Goal: Information Seeking & Learning: Understand process/instructions

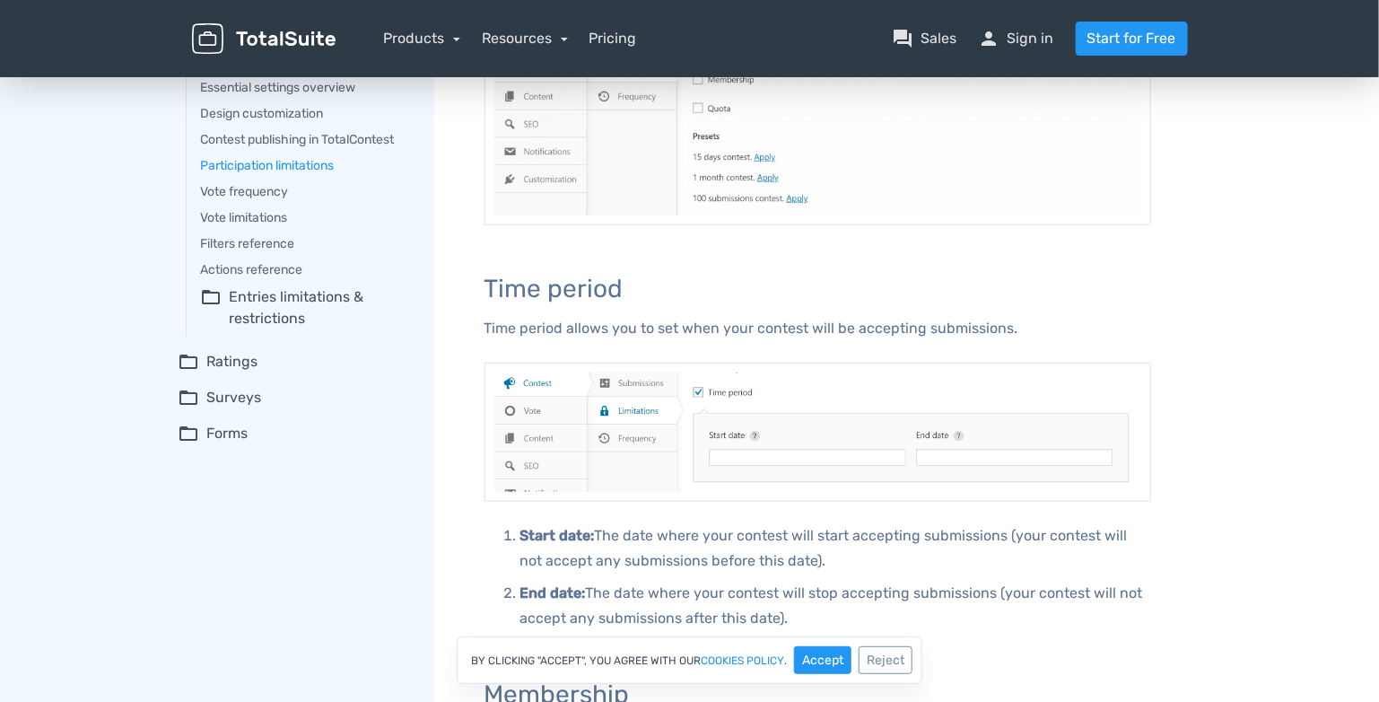
scroll to position [239, 0]
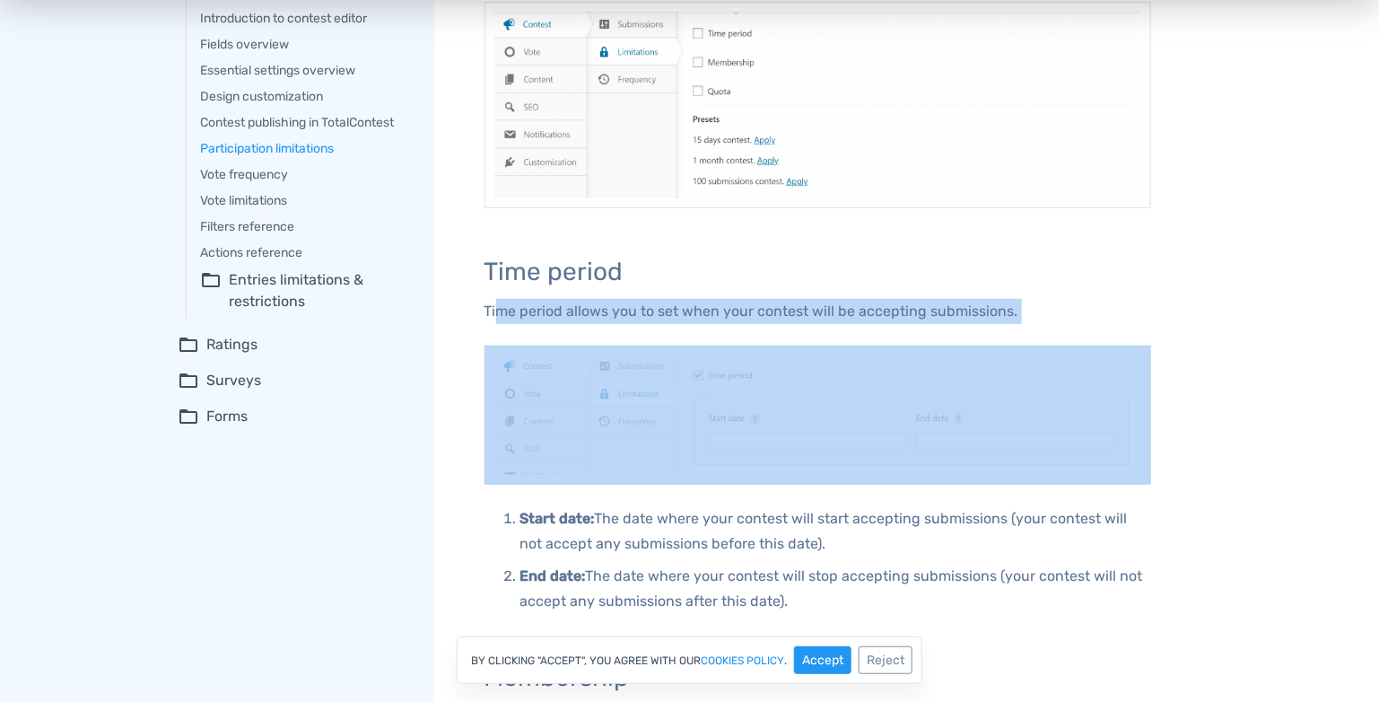
drag, startPoint x: 496, startPoint y: 314, endPoint x: 761, endPoint y: 325, distance: 264.9
drag, startPoint x: 761, startPoint y: 325, endPoint x: 620, endPoint y: 330, distance: 141.0
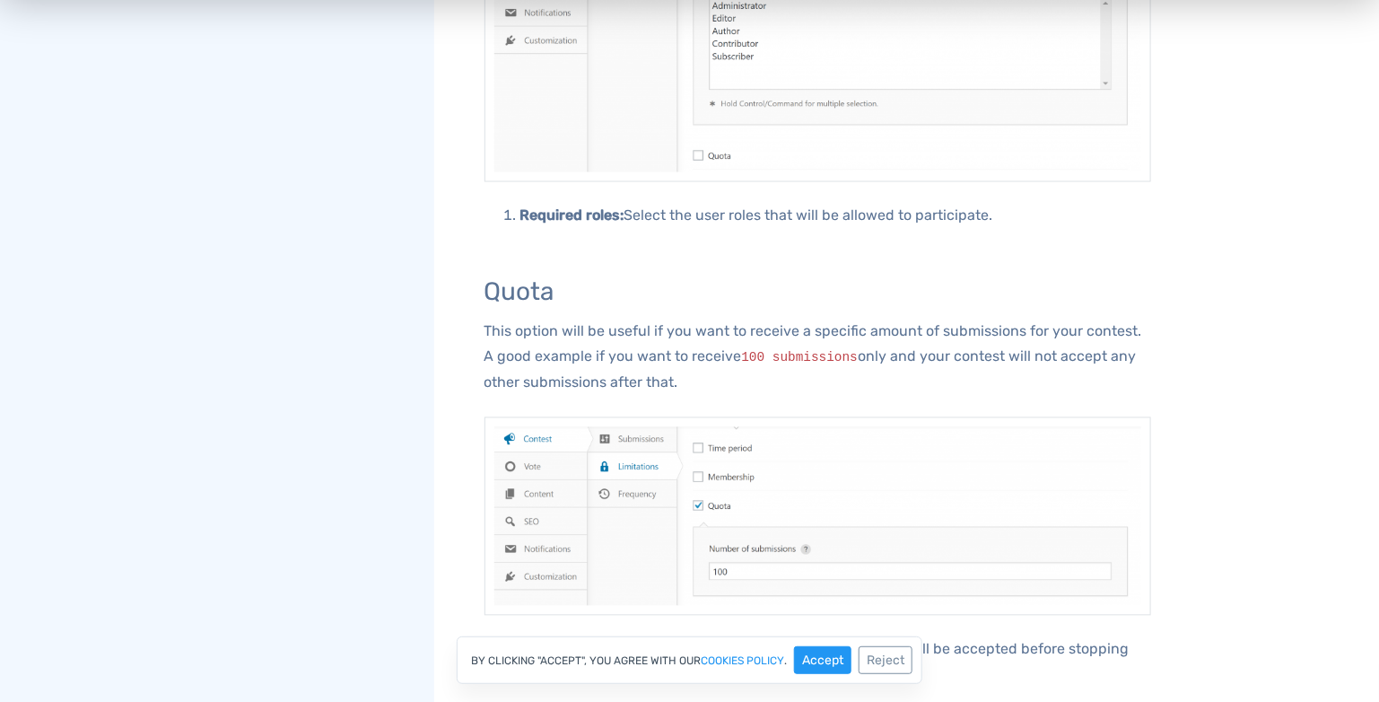
scroll to position [1158, 0]
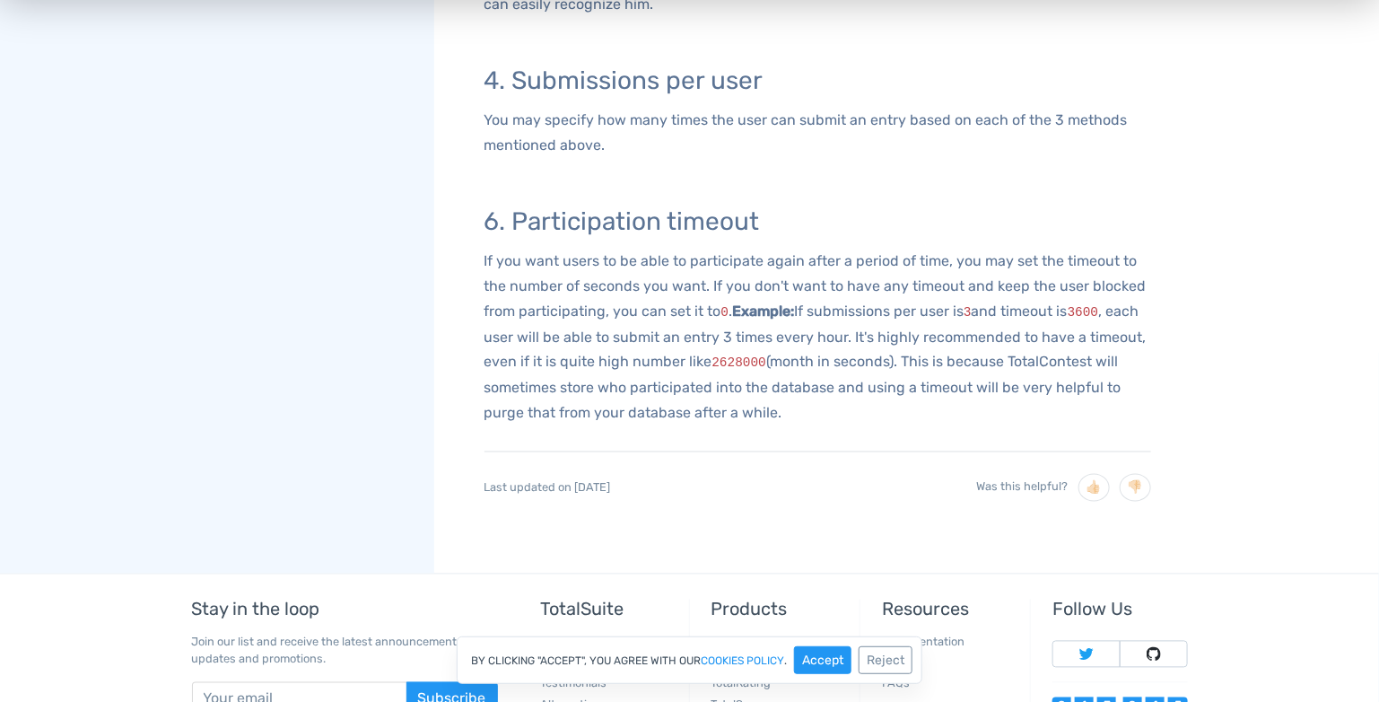
scroll to position [1017, 0]
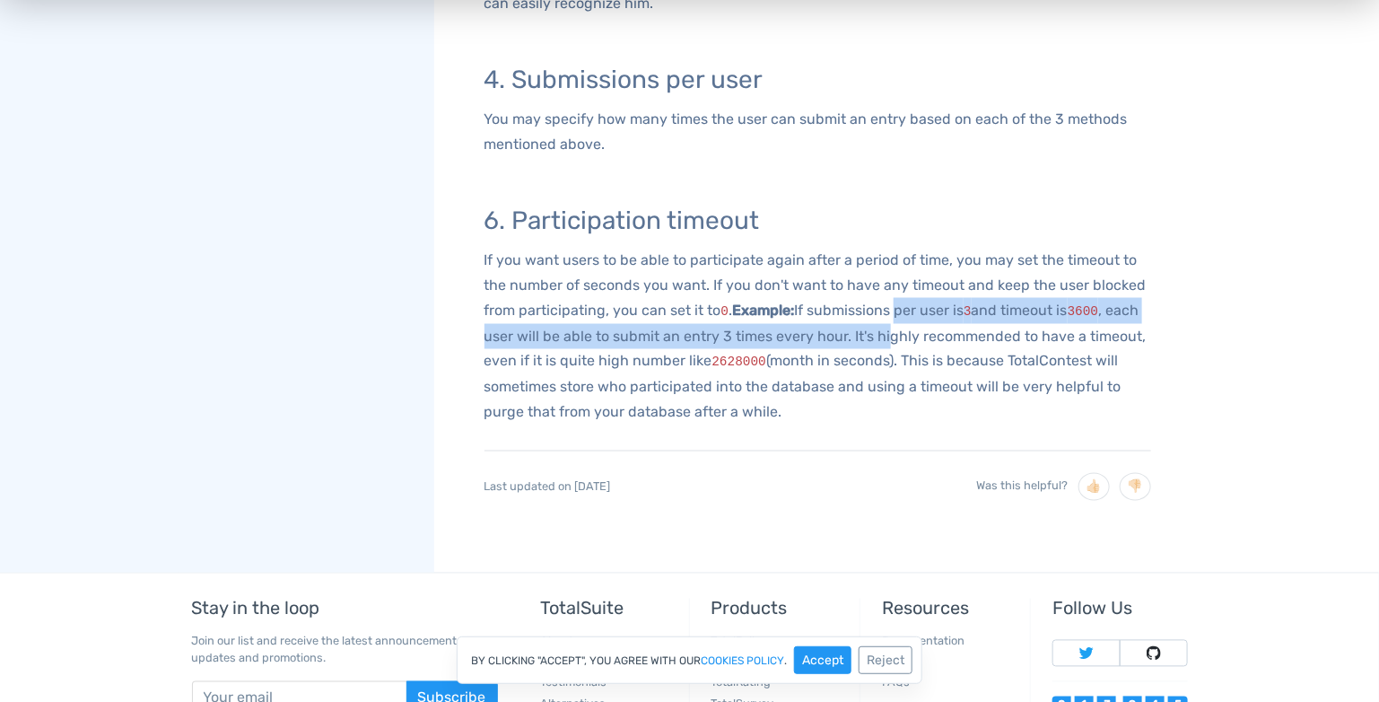
drag, startPoint x: 898, startPoint y: 310, endPoint x: 924, endPoint y: 337, distance: 37.4
click at [924, 337] on p "If you want users to be able to participate again after a period of time, you m…" at bounding box center [818, 337] width 667 height 178
drag, startPoint x: 924, startPoint y: 337, endPoint x: 849, endPoint y: 337, distance: 75.4
click at [849, 337] on p "If you want users to be able to participate again after a period of time, you m…" at bounding box center [818, 337] width 667 height 178
click at [857, 337] on p "If you want users to be able to participate again after a period of time, you m…" at bounding box center [818, 337] width 667 height 178
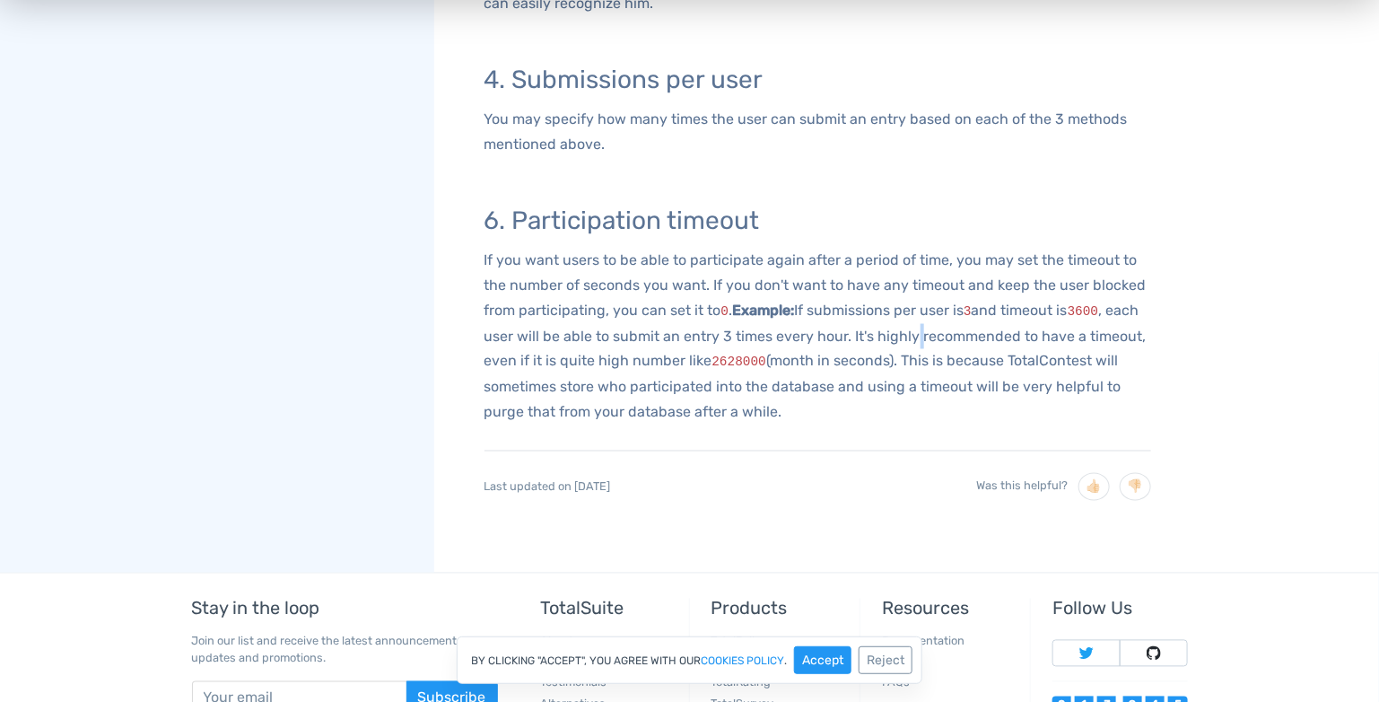
drag, startPoint x: 952, startPoint y: 343, endPoint x: 1007, endPoint y: 341, distance: 54.8
click at [955, 343] on p "If you want users to be able to participate again after a period of time, you m…" at bounding box center [818, 337] width 667 height 178
drag, startPoint x: 484, startPoint y: 358, endPoint x: 1094, endPoint y: 405, distance: 611.9
drag, startPoint x: 1094, startPoint y: 405, endPoint x: 773, endPoint y: 381, distance: 322.1
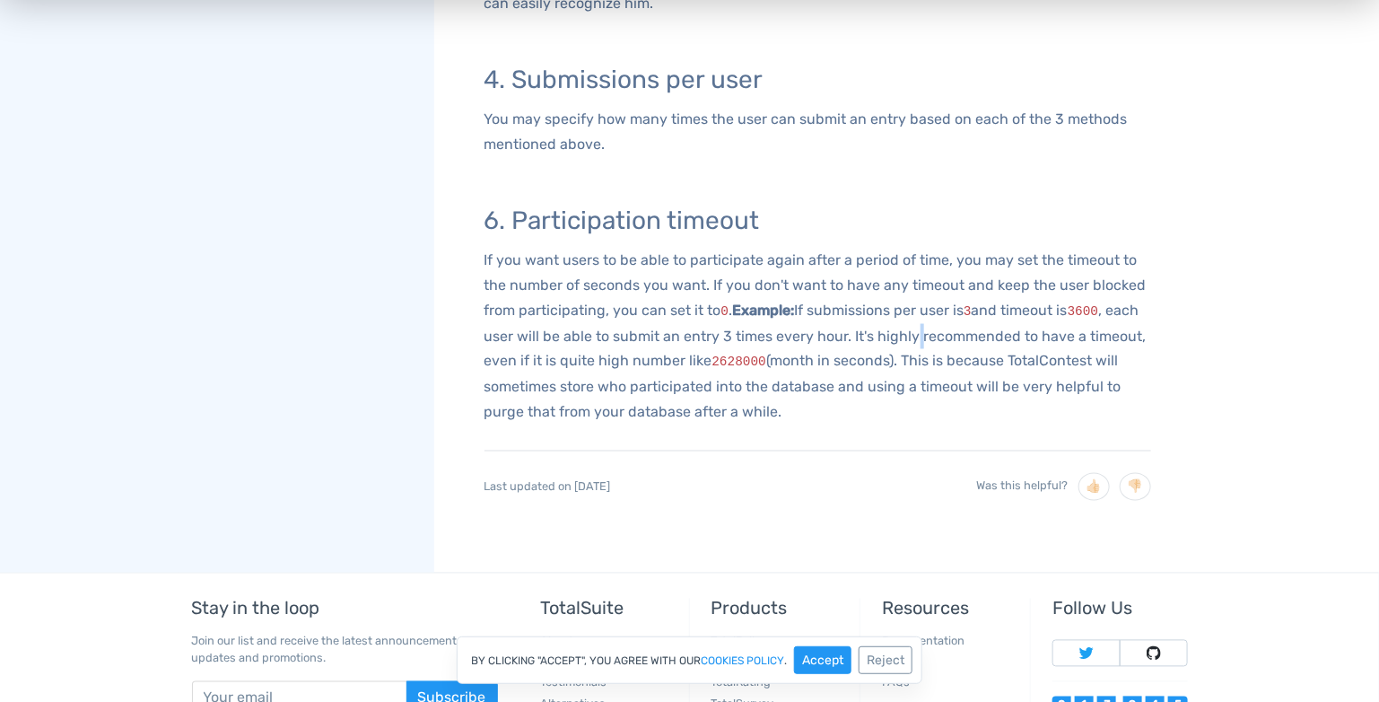
click at [773, 381] on p "If you want users to be able to participate again after a period of time, you m…" at bounding box center [818, 337] width 667 height 178
click at [687, 366] on p "If you want users to be able to participate again after a period of time, you m…" at bounding box center [818, 337] width 667 height 178
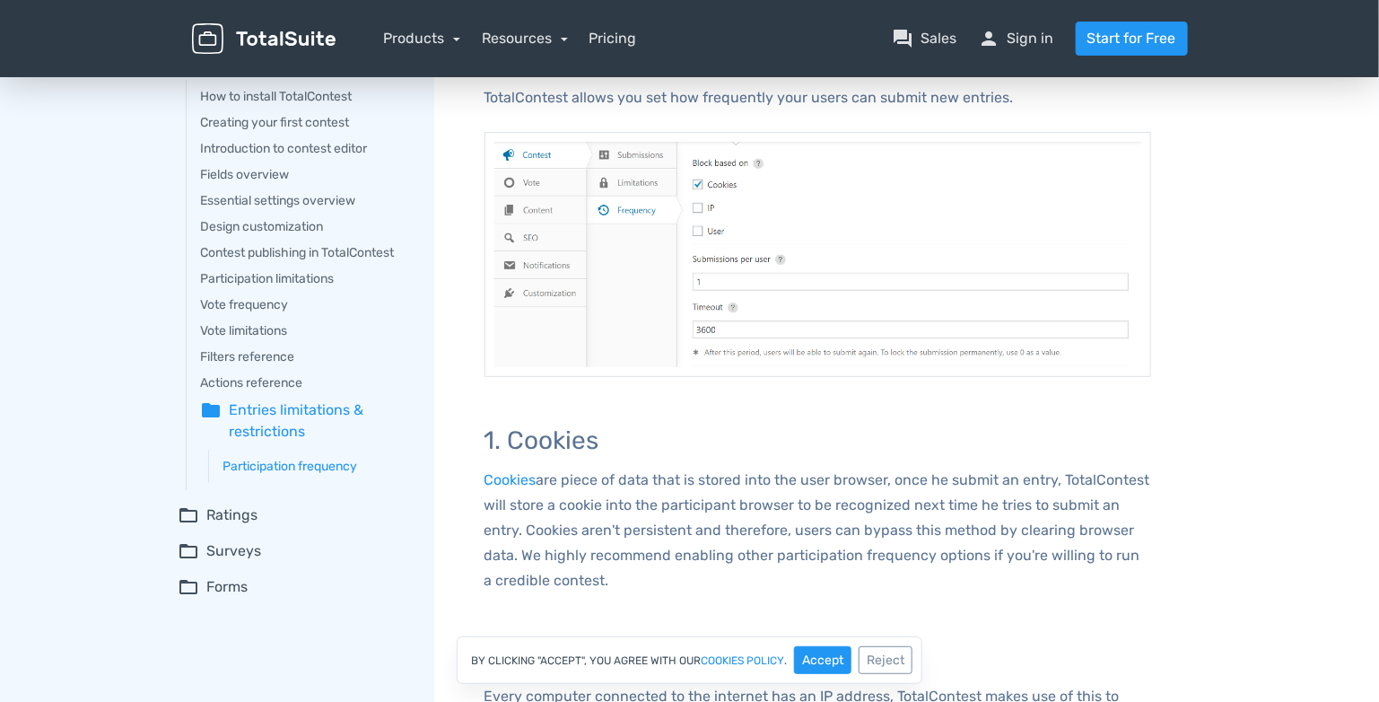
scroll to position [119, 0]
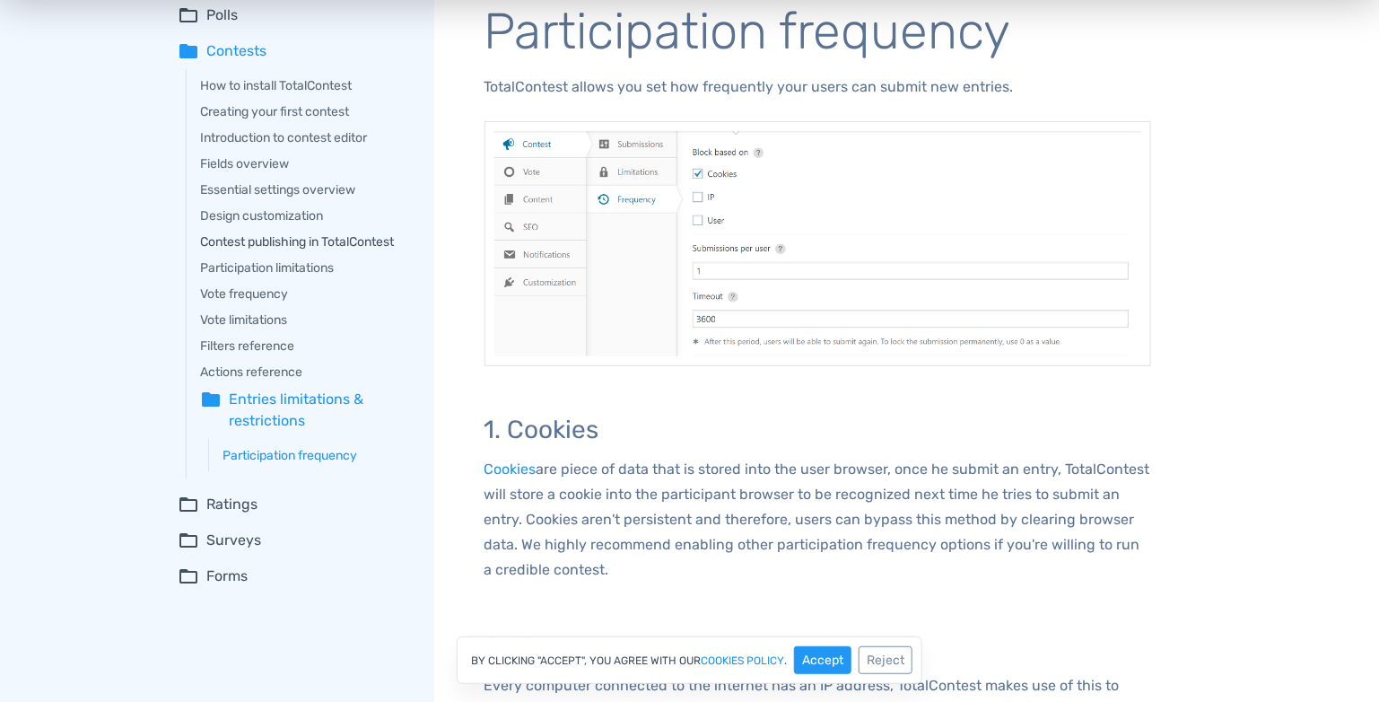
click at [239, 244] on link "Contest publishing in TotalContest" at bounding box center [305, 241] width 208 height 19
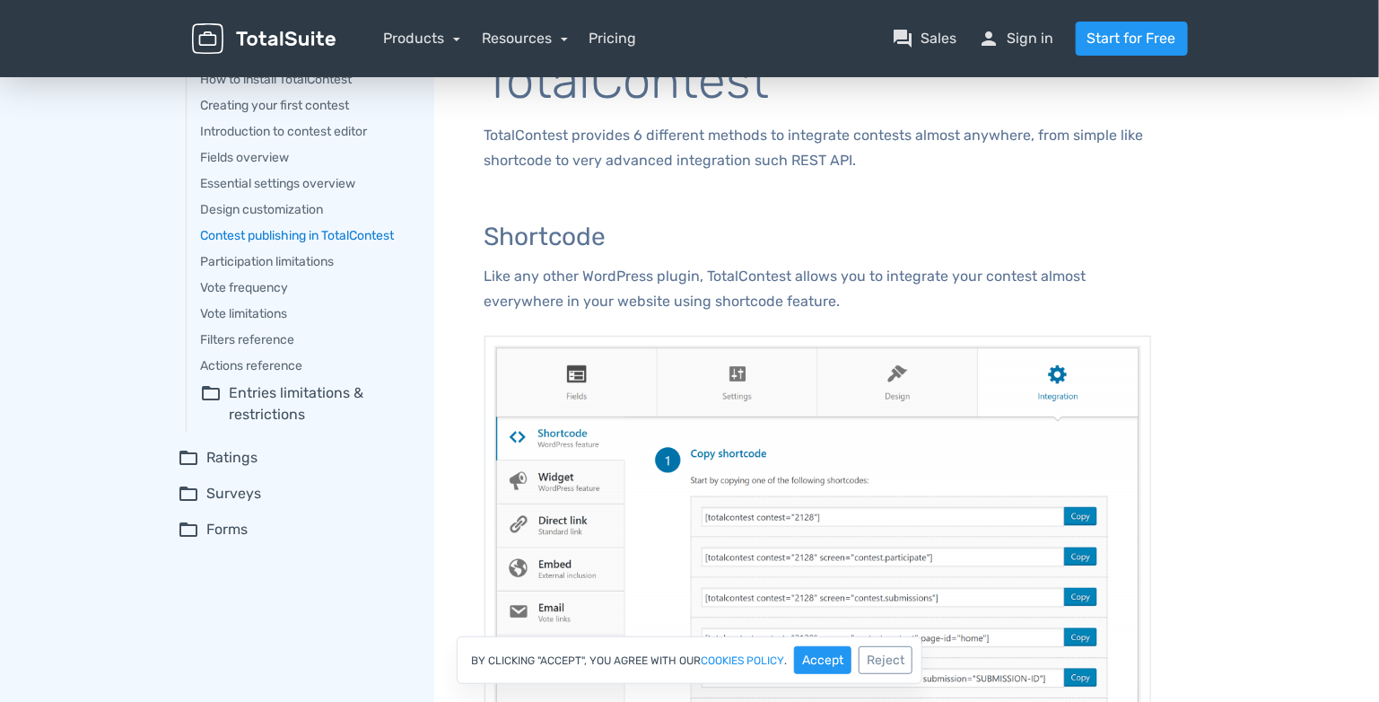
scroll to position [179, 0]
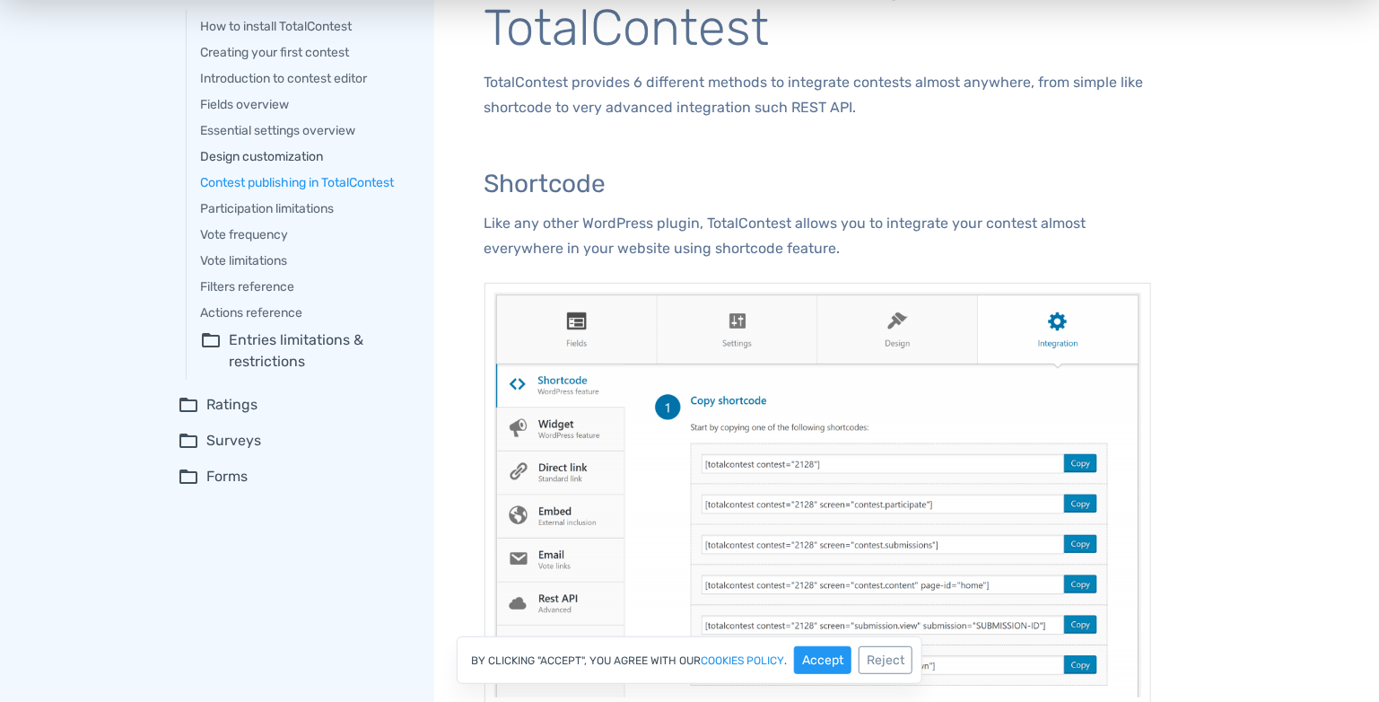
click at [310, 158] on link "Design customization" at bounding box center [305, 156] width 208 height 19
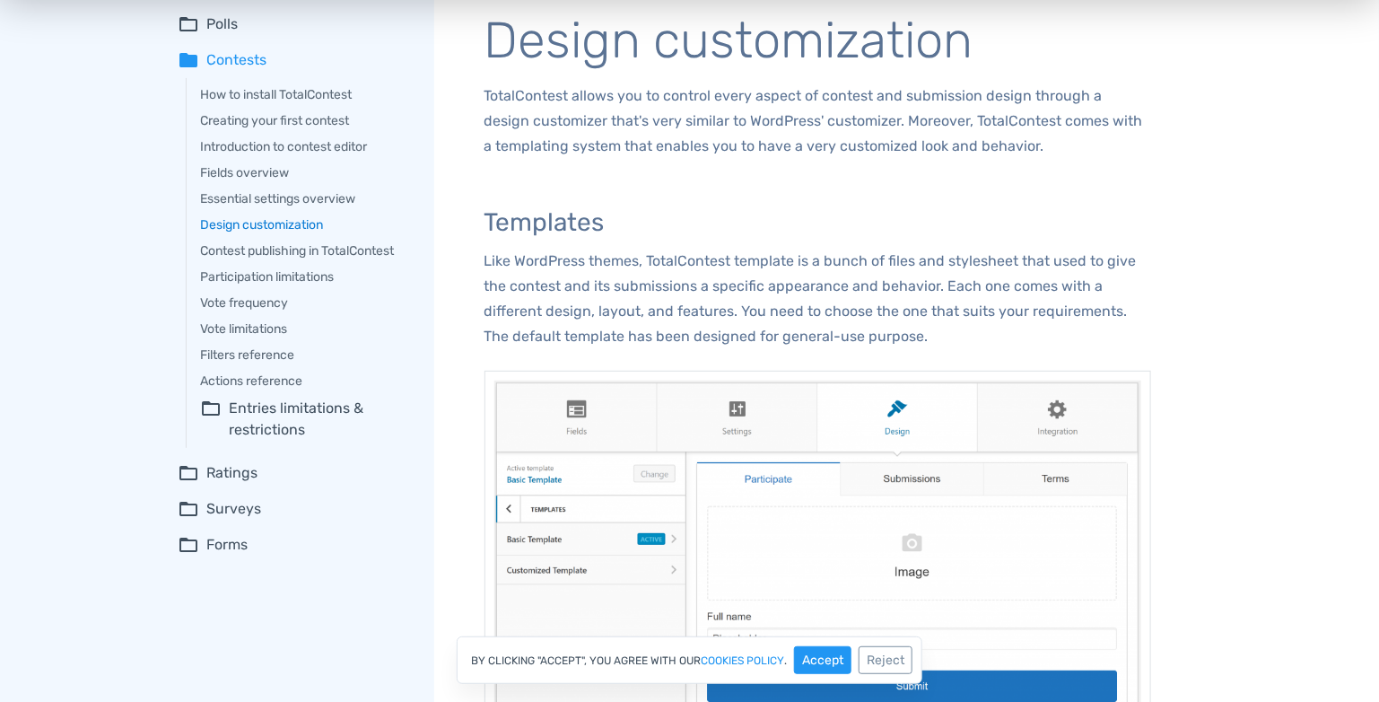
scroll to position [59, 0]
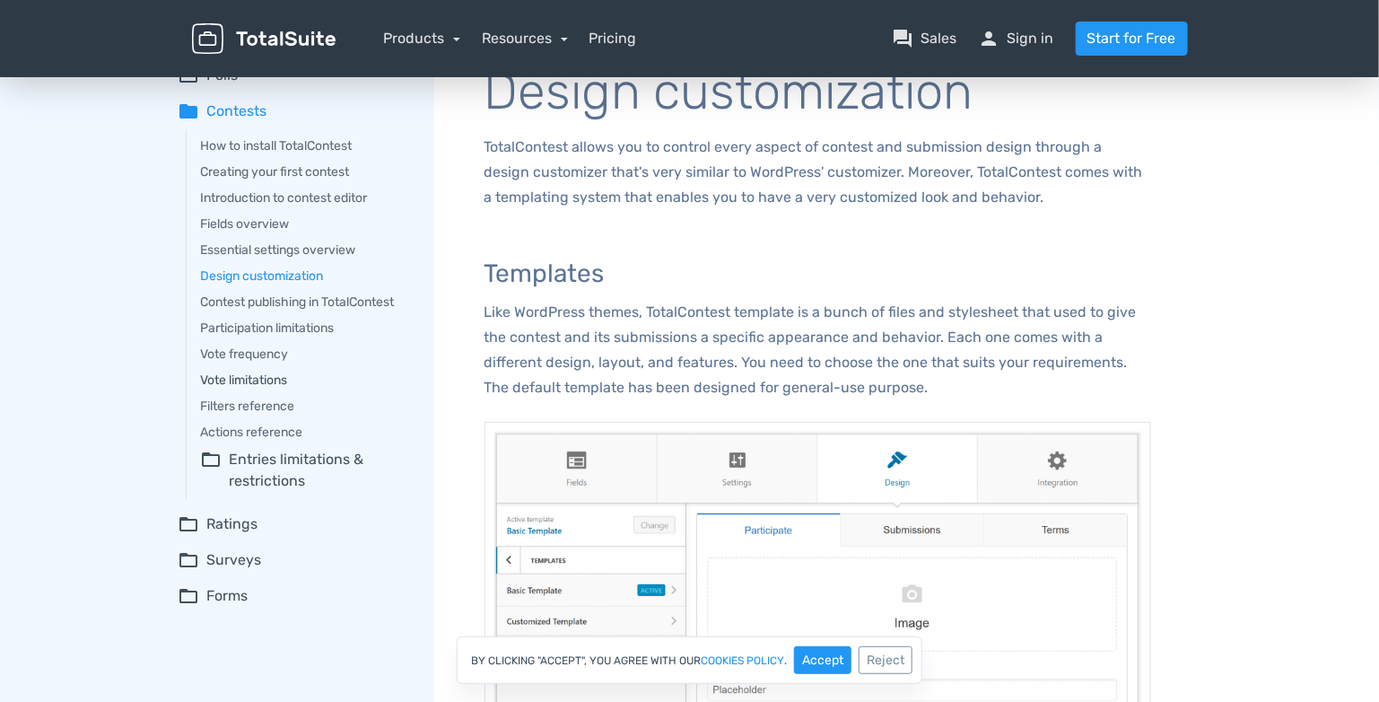
click at [270, 372] on link "Vote limitations" at bounding box center [305, 380] width 208 height 19
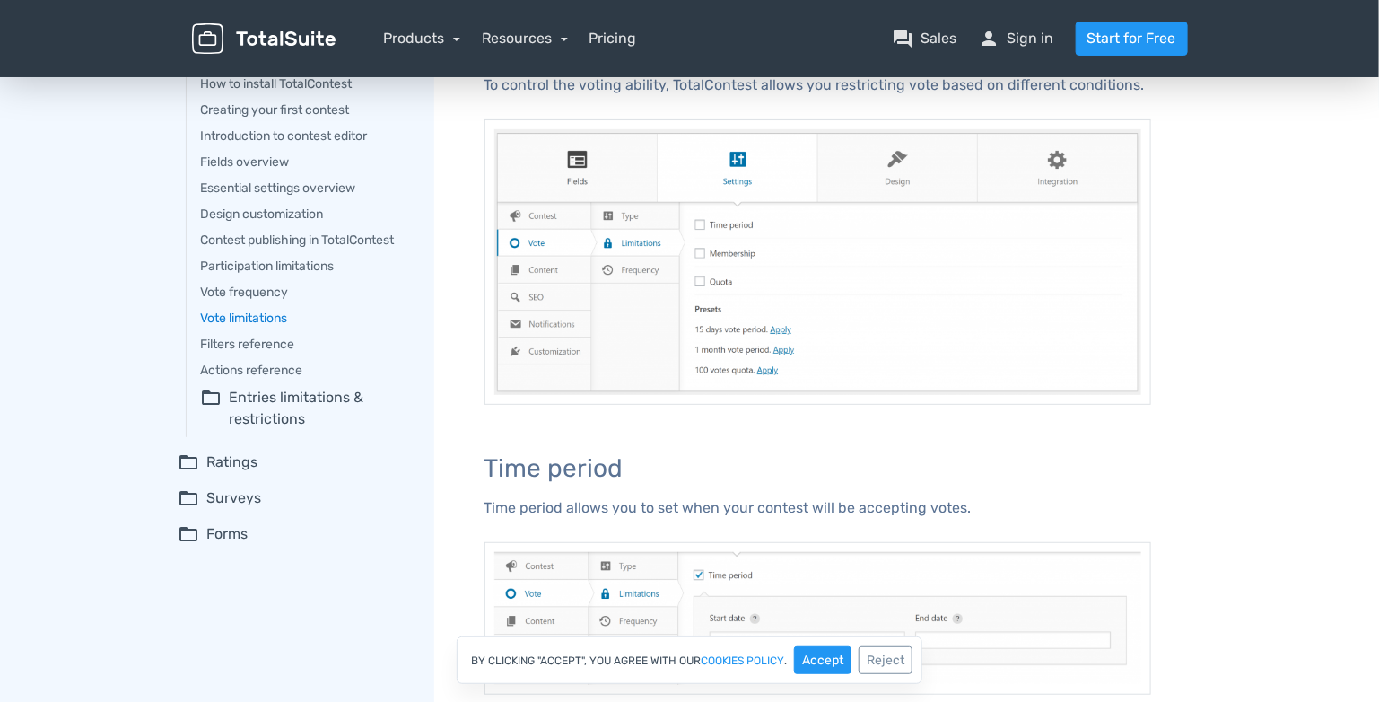
scroll to position [119, 0]
click at [391, 247] on link "Contest publishing in TotalContest" at bounding box center [305, 241] width 208 height 19
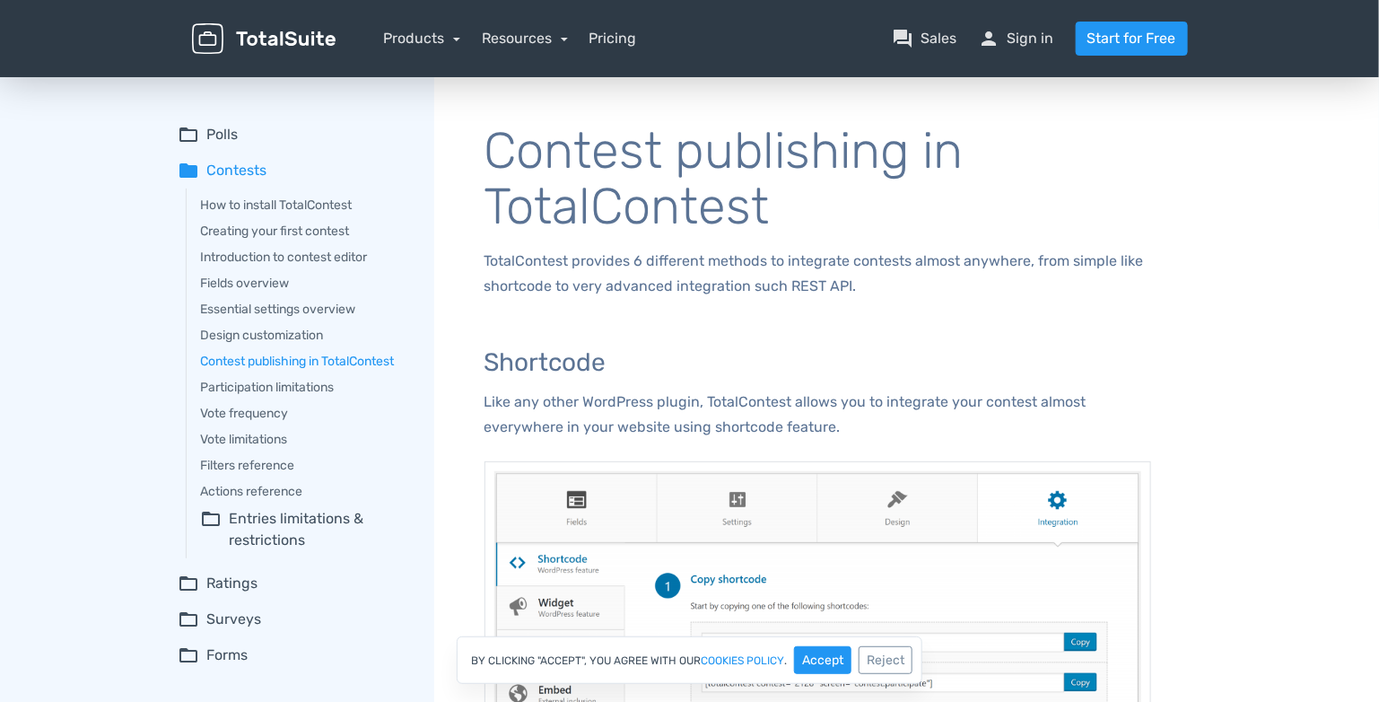
click at [258, 179] on summary "folder Contests" at bounding box center [294, 171] width 231 height 22
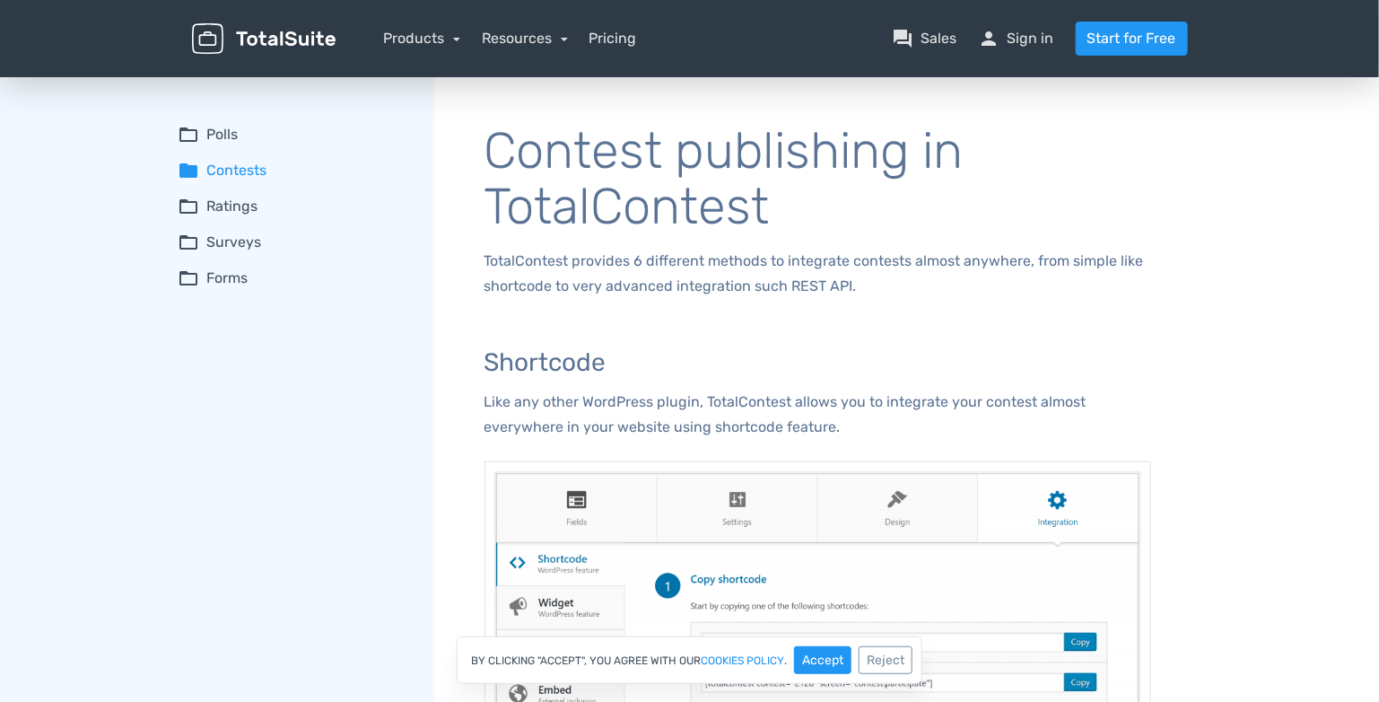
click at [258, 166] on summary "folder Contests" at bounding box center [294, 171] width 231 height 22
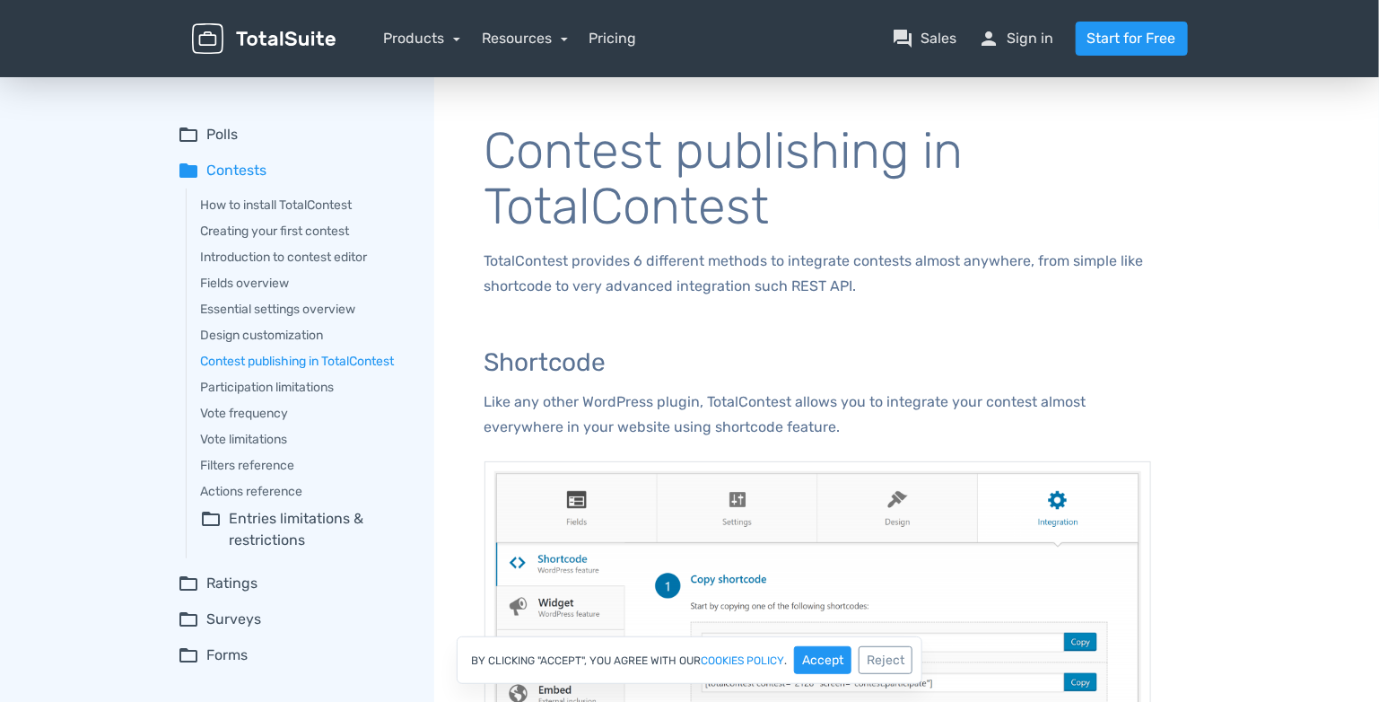
click at [285, 533] on summary "folder_open Entries limitations & restrictions" at bounding box center [305, 529] width 208 height 43
click at [300, 532] on summary "folder_open Entries limitations & restrictions" at bounding box center [305, 529] width 208 height 43
drag, startPoint x: 300, startPoint y: 532, endPoint x: 300, endPoint y: 571, distance: 38.6
click at [300, 571] on link "Participation frequency" at bounding box center [316, 574] width 186 height 19
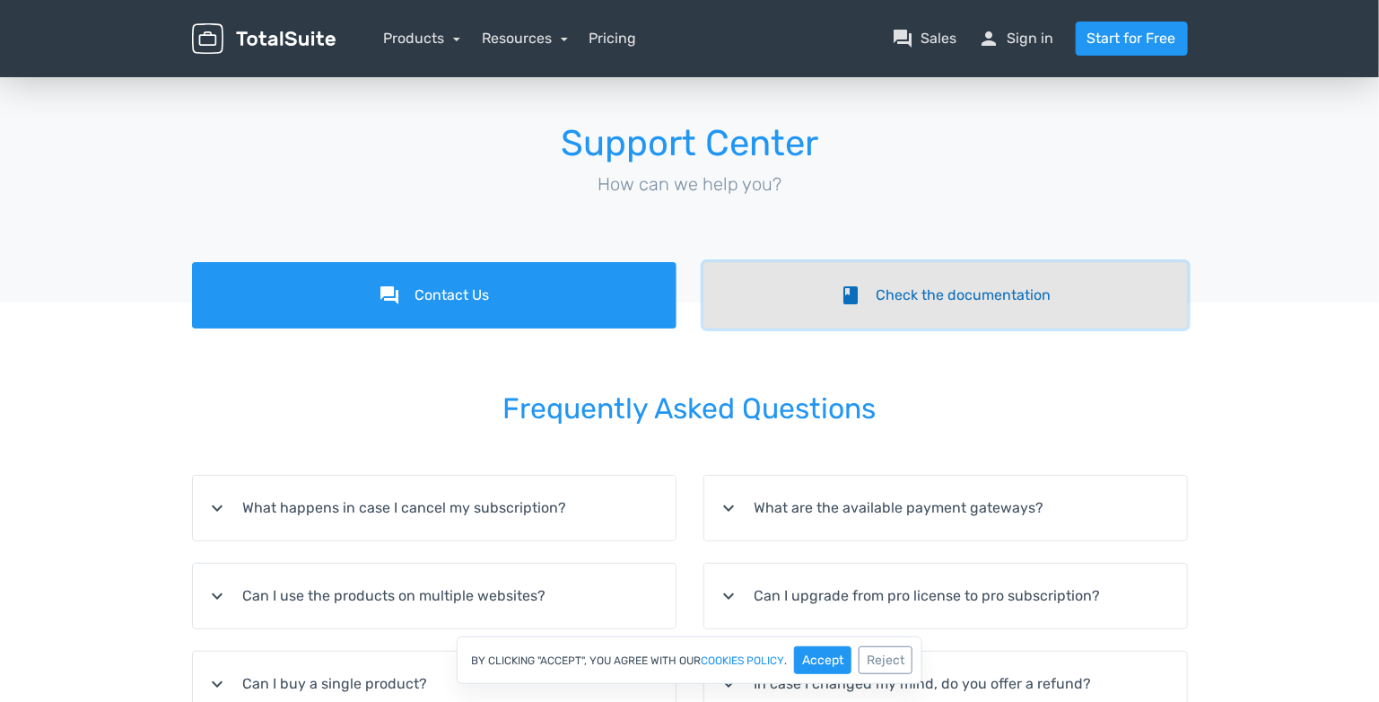
click at [846, 311] on link "book Check the documentation" at bounding box center [945, 295] width 485 height 66
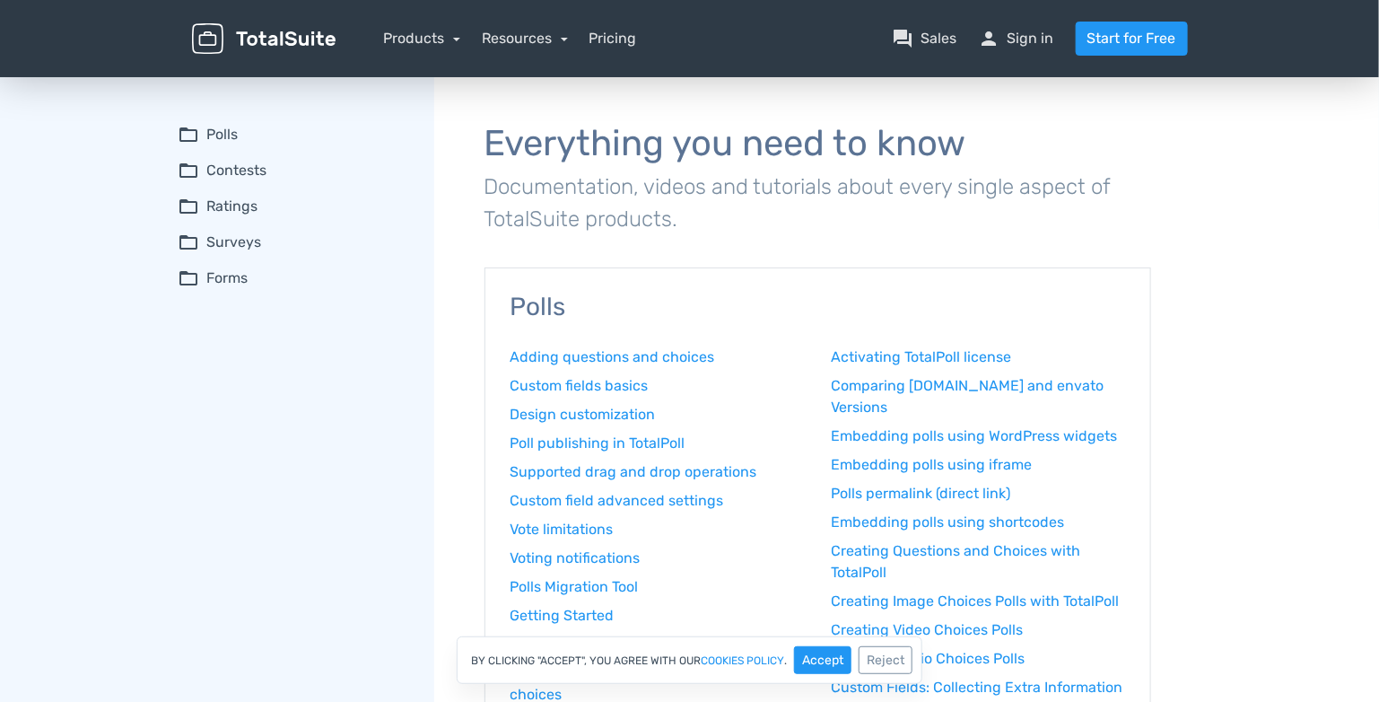
click at [249, 170] on summary "folder_open Contests" at bounding box center [294, 171] width 231 height 22
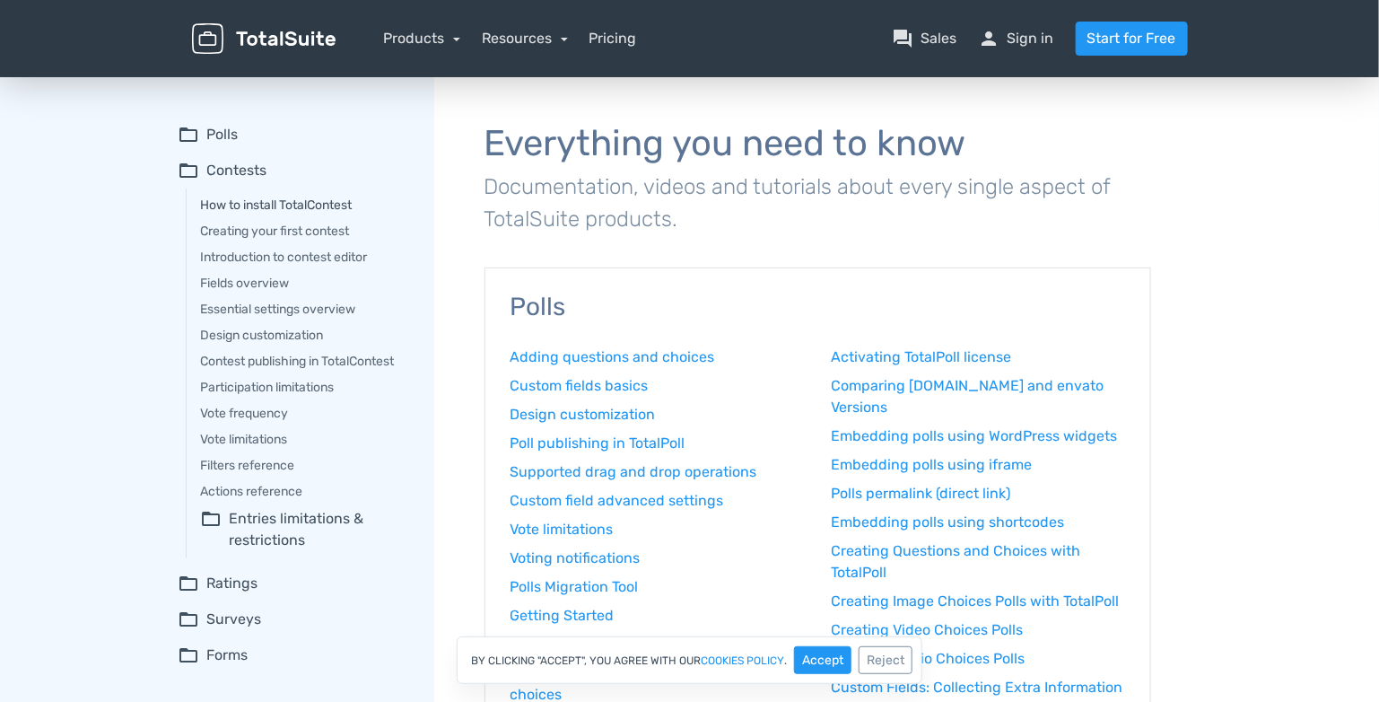
click at [295, 203] on link "How to install TotalContest" at bounding box center [305, 205] width 208 height 19
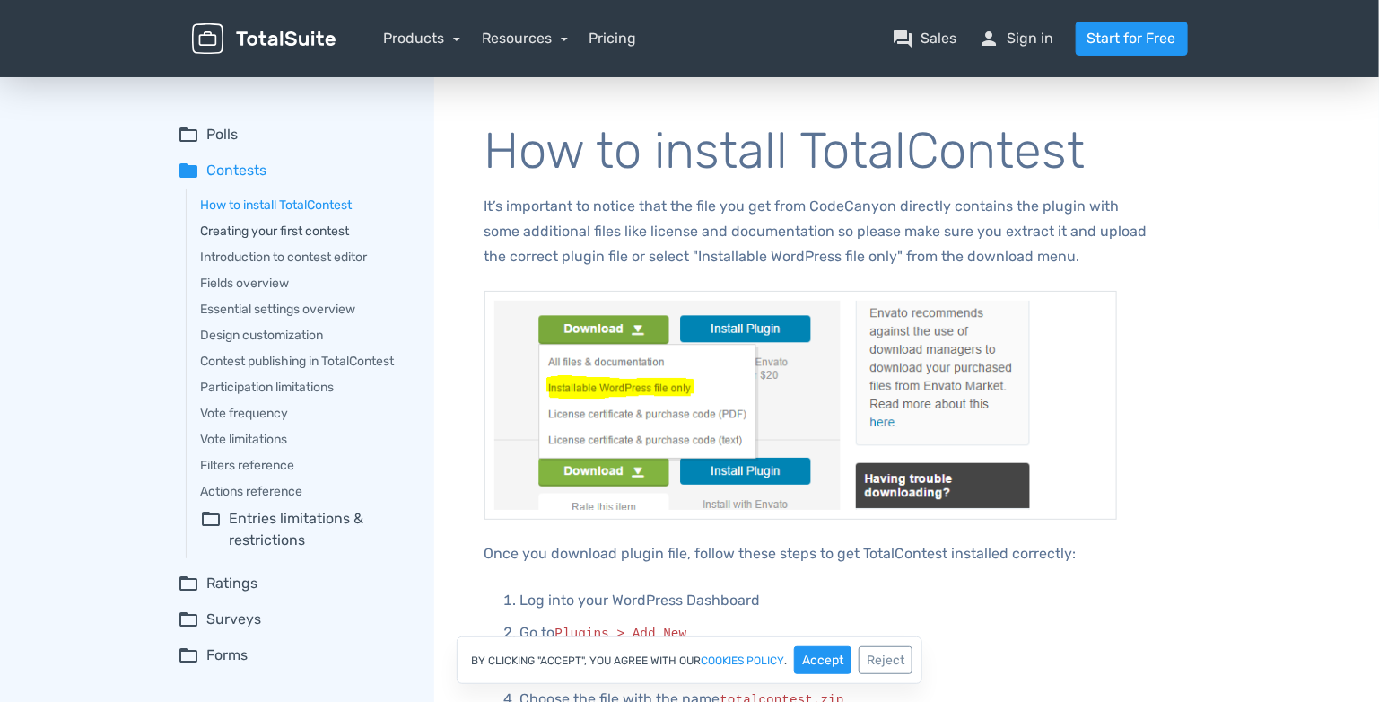
click at [310, 232] on link "Creating your first contest" at bounding box center [305, 231] width 208 height 19
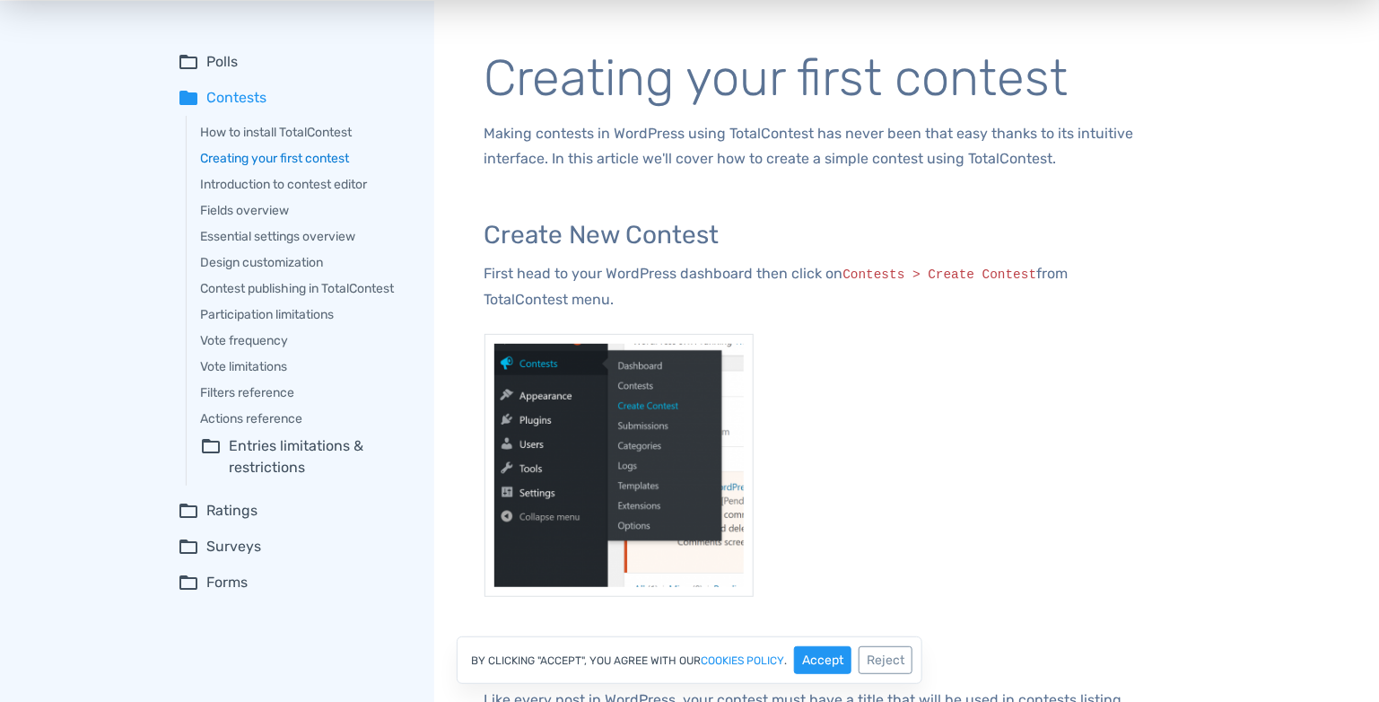
scroll to position [72, 0]
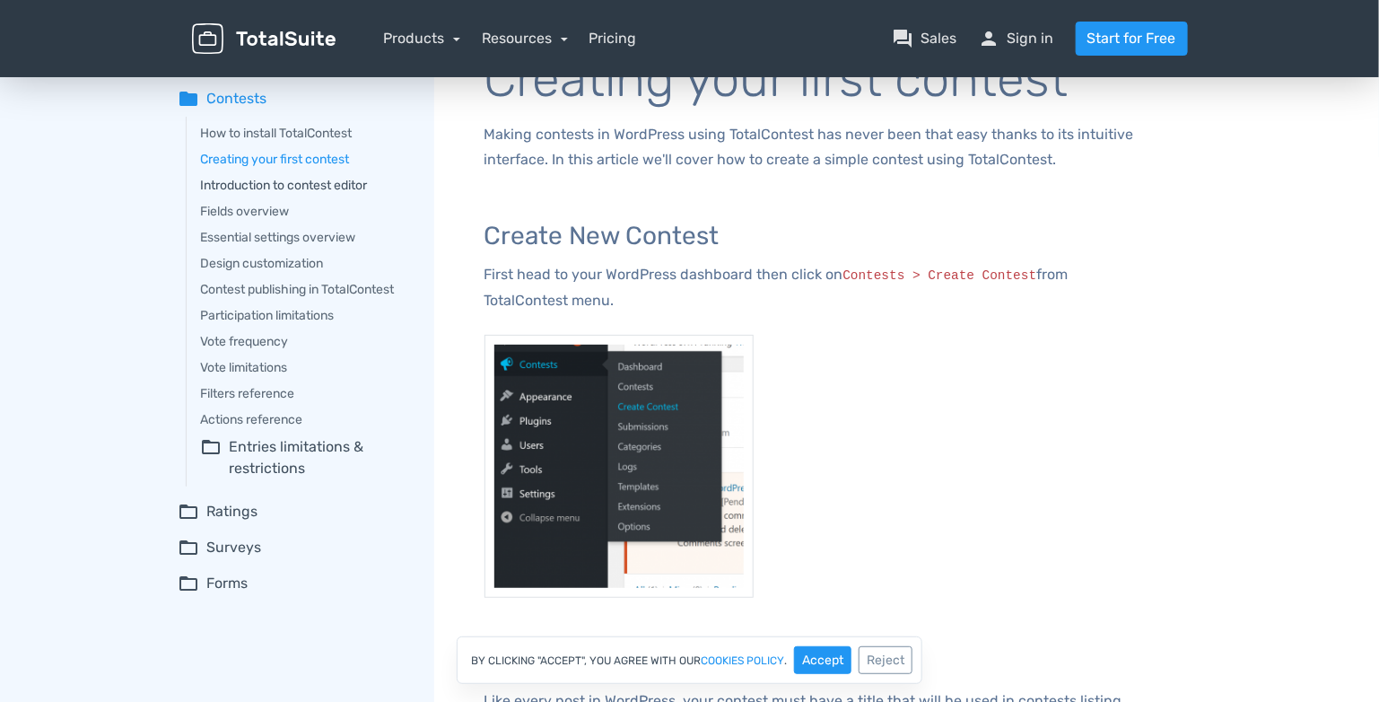
click at [324, 180] on link "Introduction to contest editor" at bounding box center [305, 185] width 208 height 19
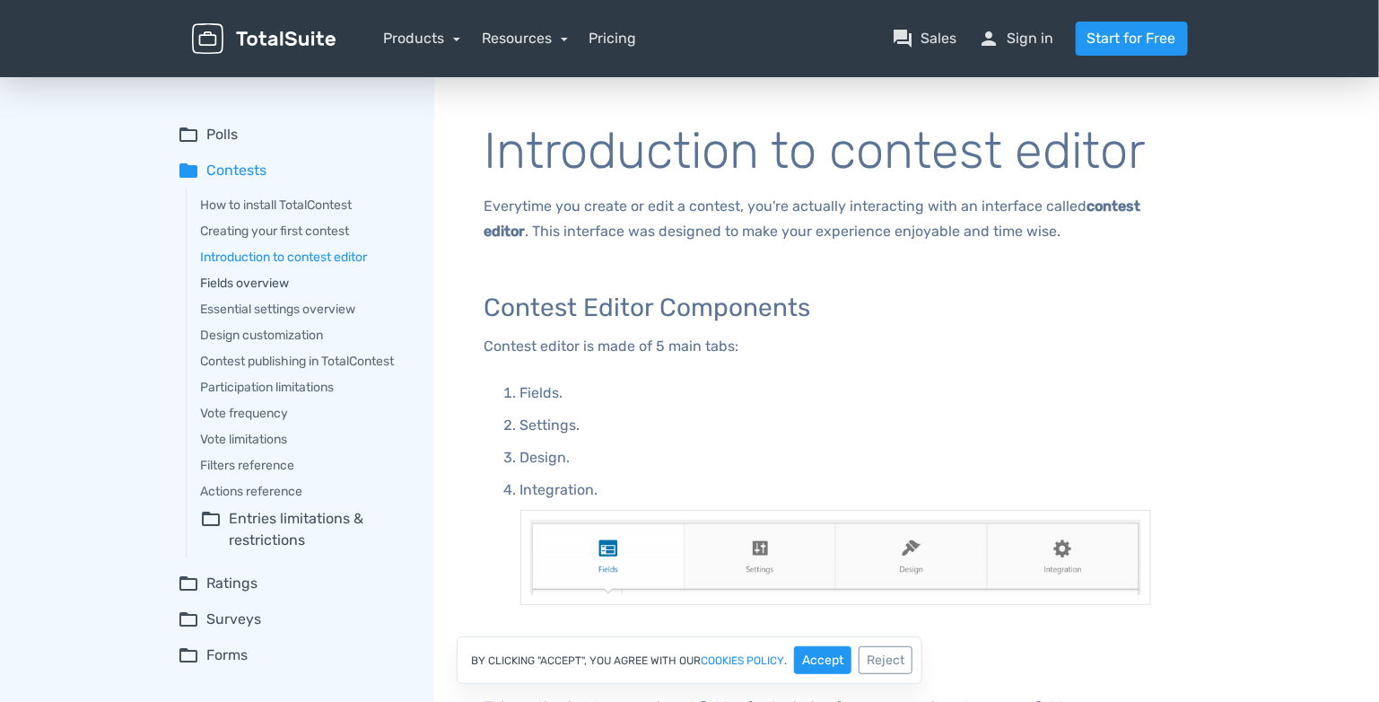
click at [275, 284] on link "Fields overview" at bounding box center [305, 283] width 208 height 19
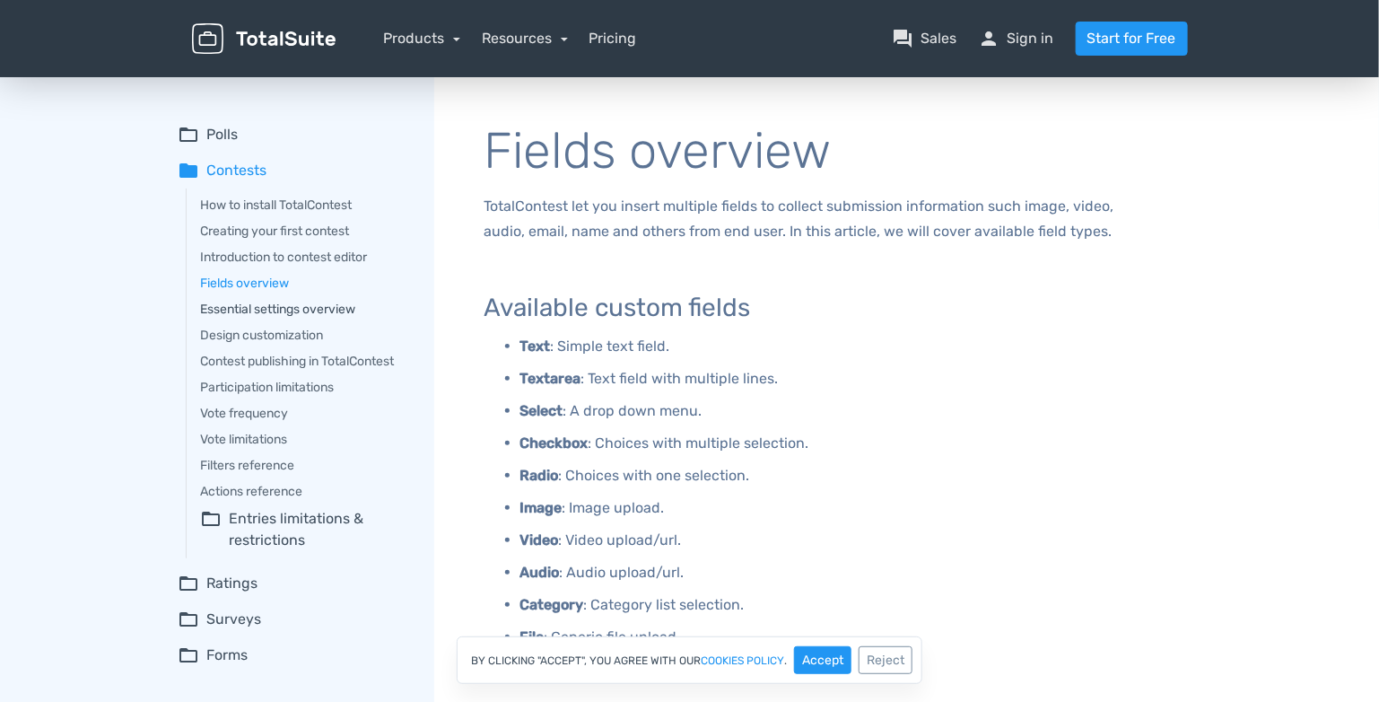
click at [314, 312] on link "Essential settings overview" at bounding box center [305, 309] width 208 height 19
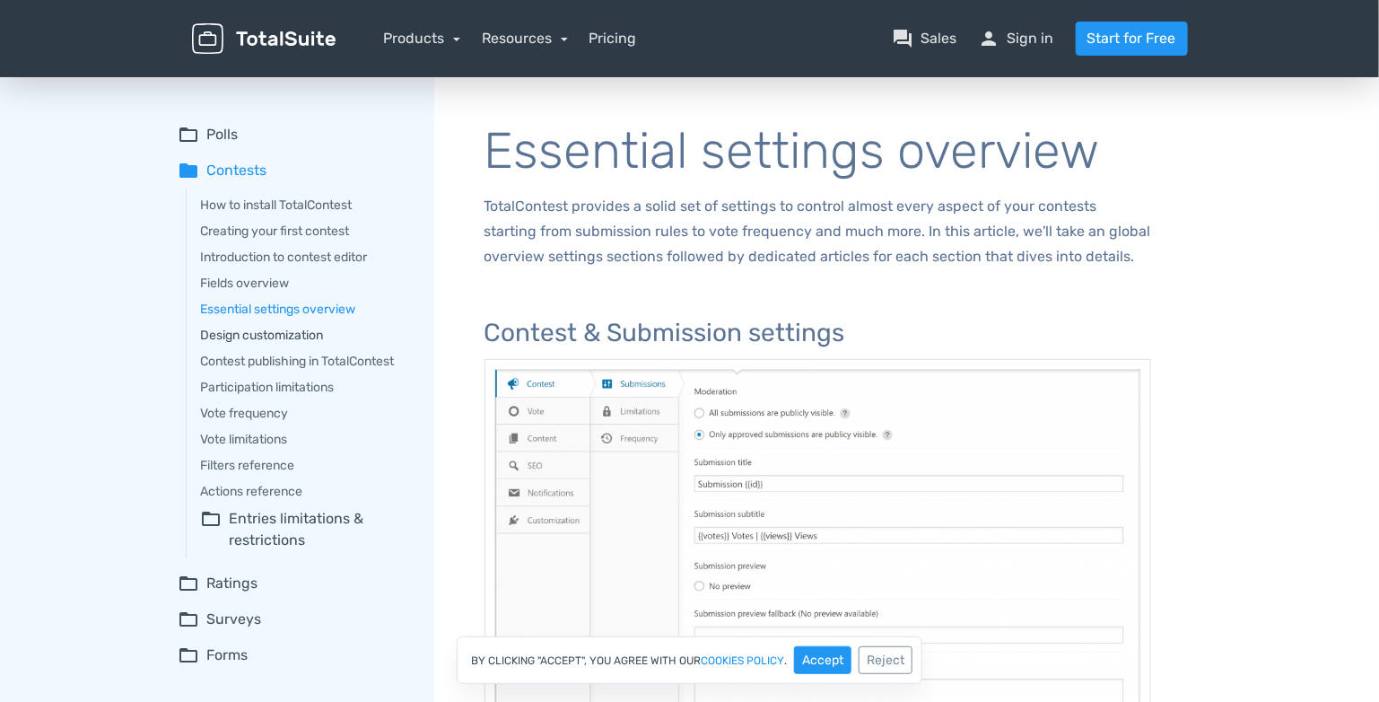
click at [266, 328] on link "Design customization" at bounding box center [305, 335] width 208 height 19
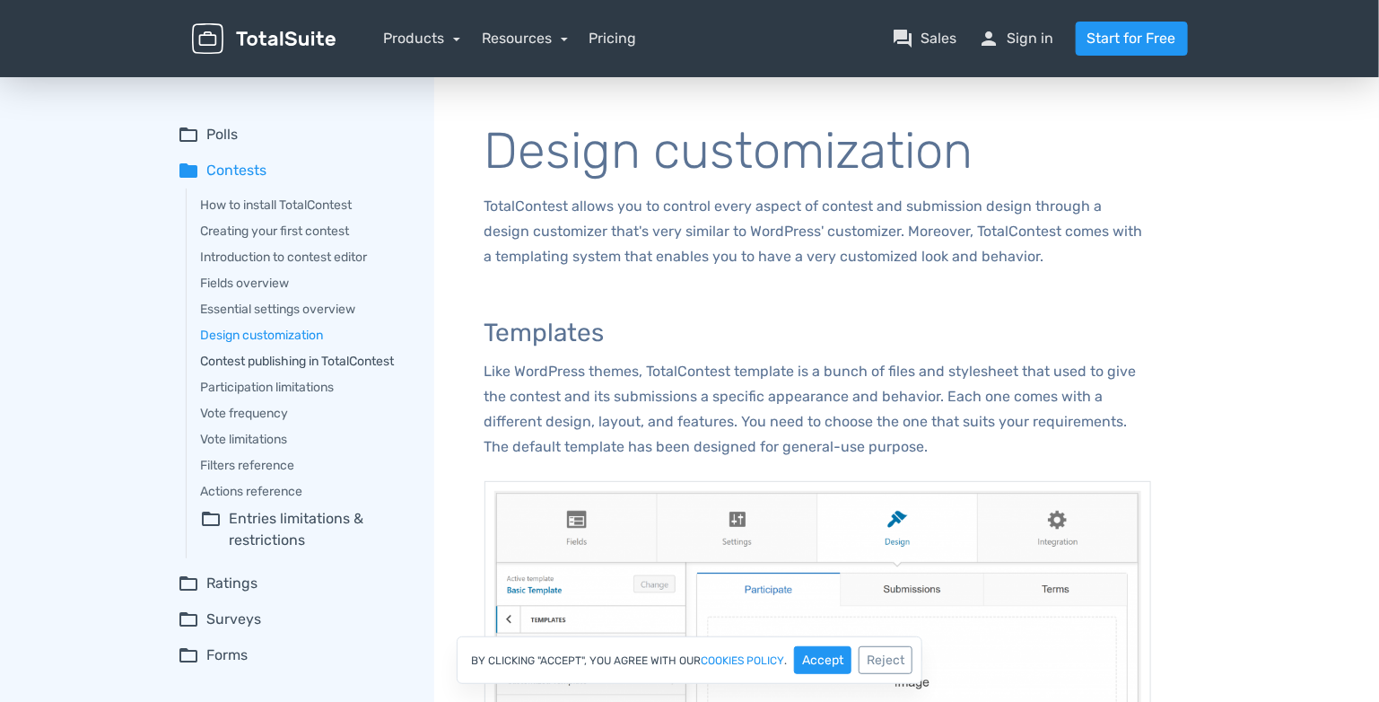
click at [290, 361] on link "Contest publishing in TotalContest" at bounding box center [305, 361] width 208 height 19
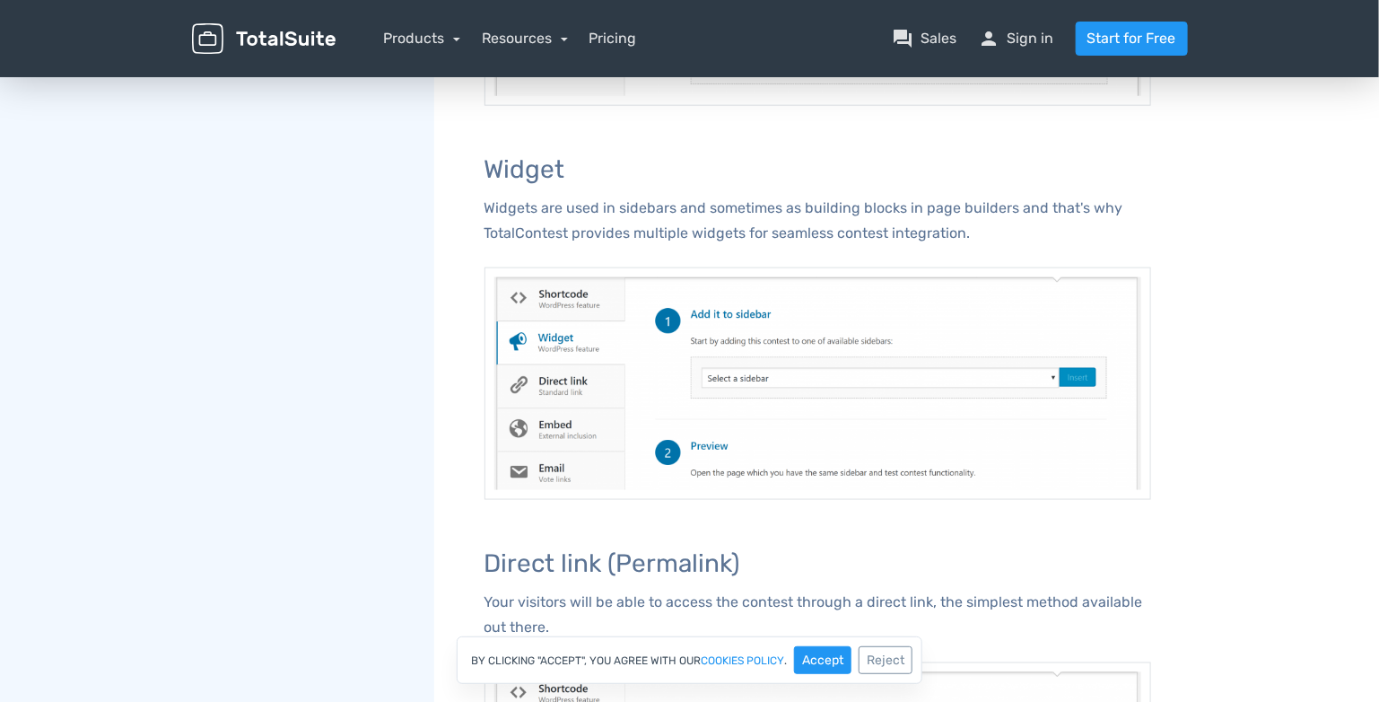
scroll to position [837, 0]
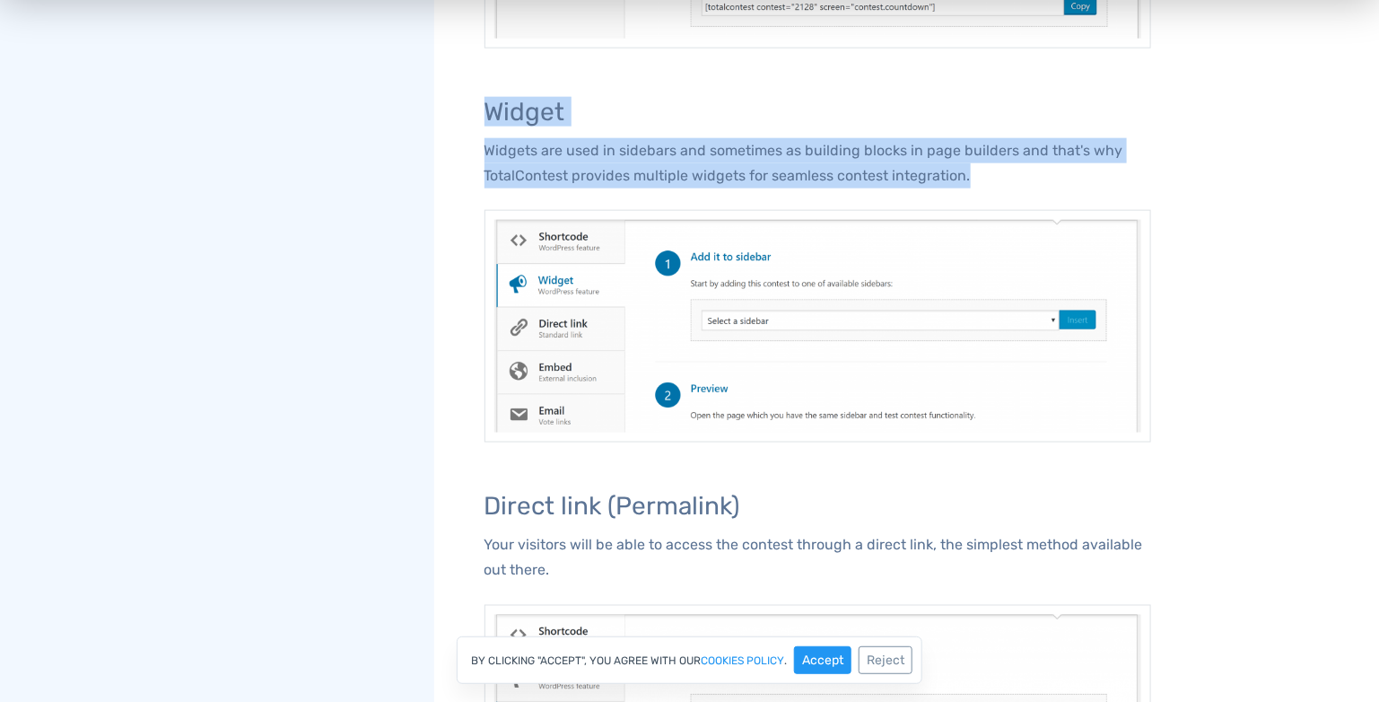
drag, startPoint x: 494, startPoint y: 100, endPoint x: 1049, endPoint y: 168, distance: 559.5
click at [1046, 168] on p "Widgets are used in sidebars and sometimes as building blocks in page builders …" at bounding box center [818, 163] width 667 height 50
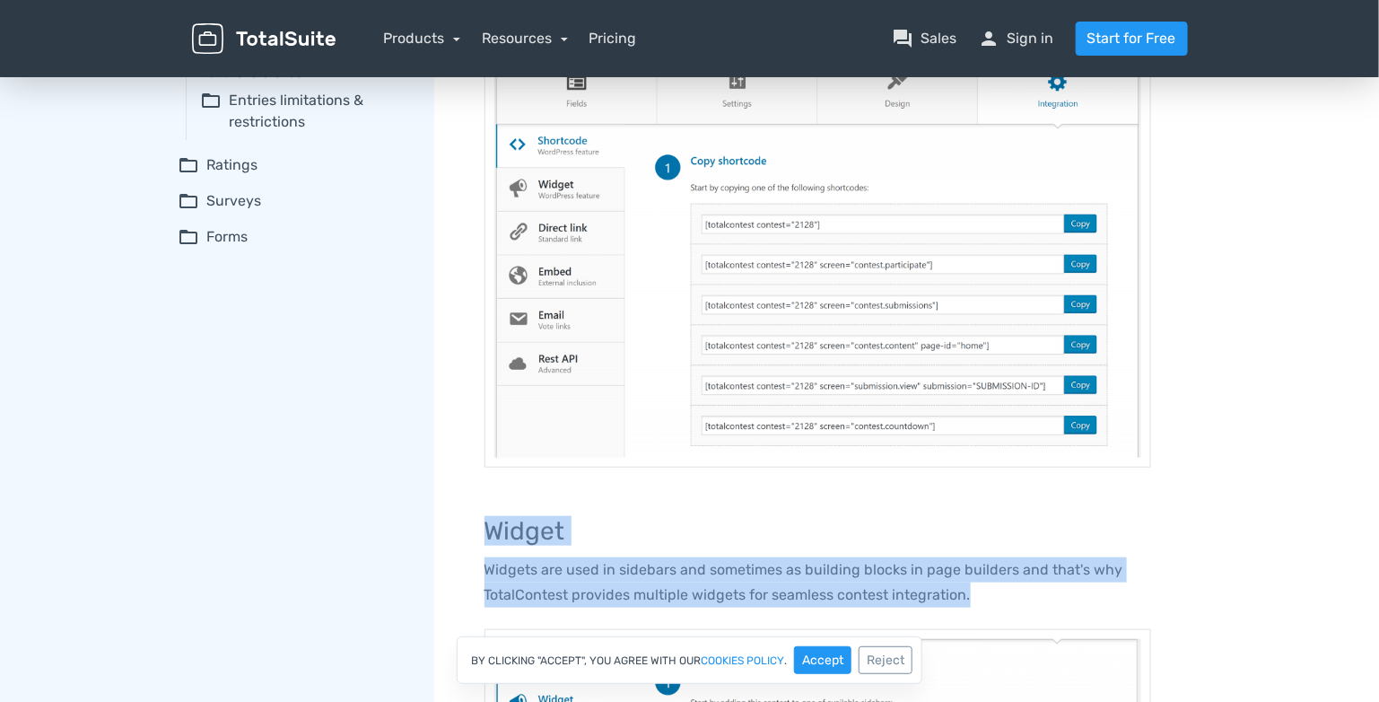
scroll to position [0, 0]
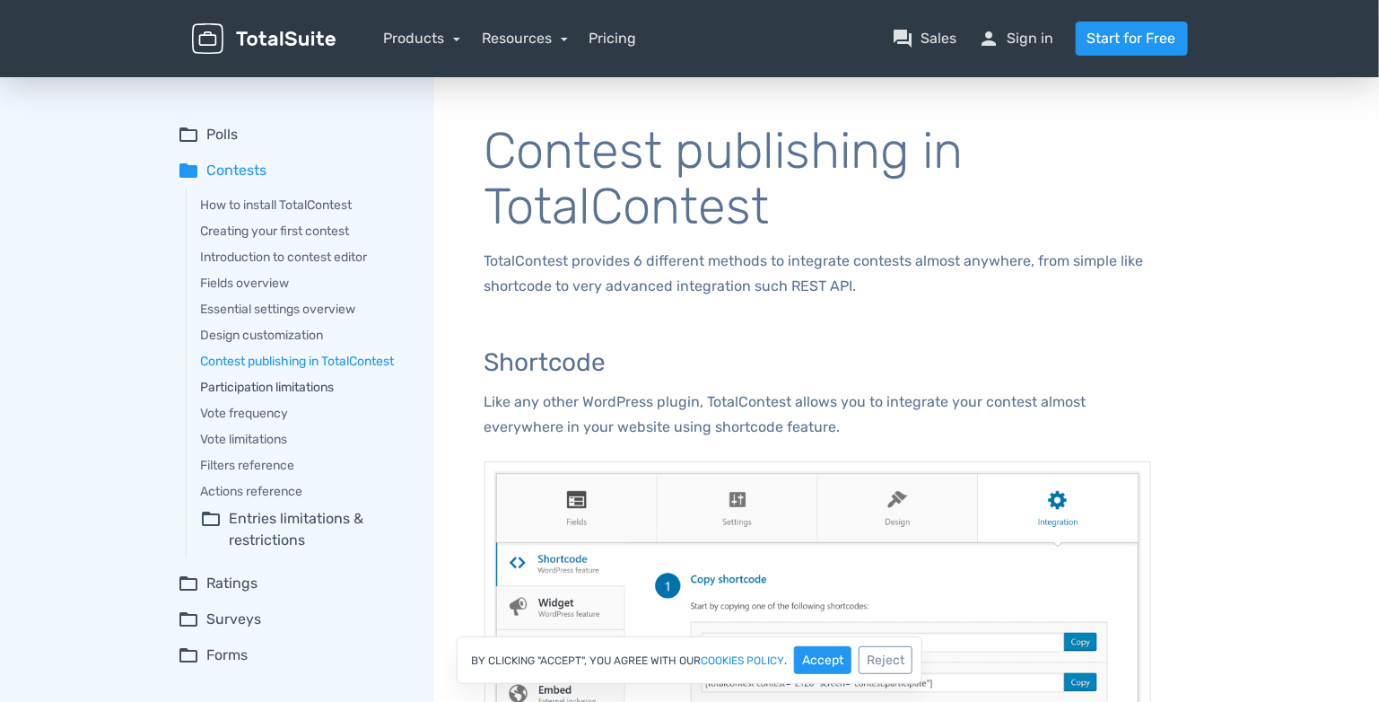
click at [280, 384] on link "Participation limitations" at bounding box center [305, 387] width 208 height 19
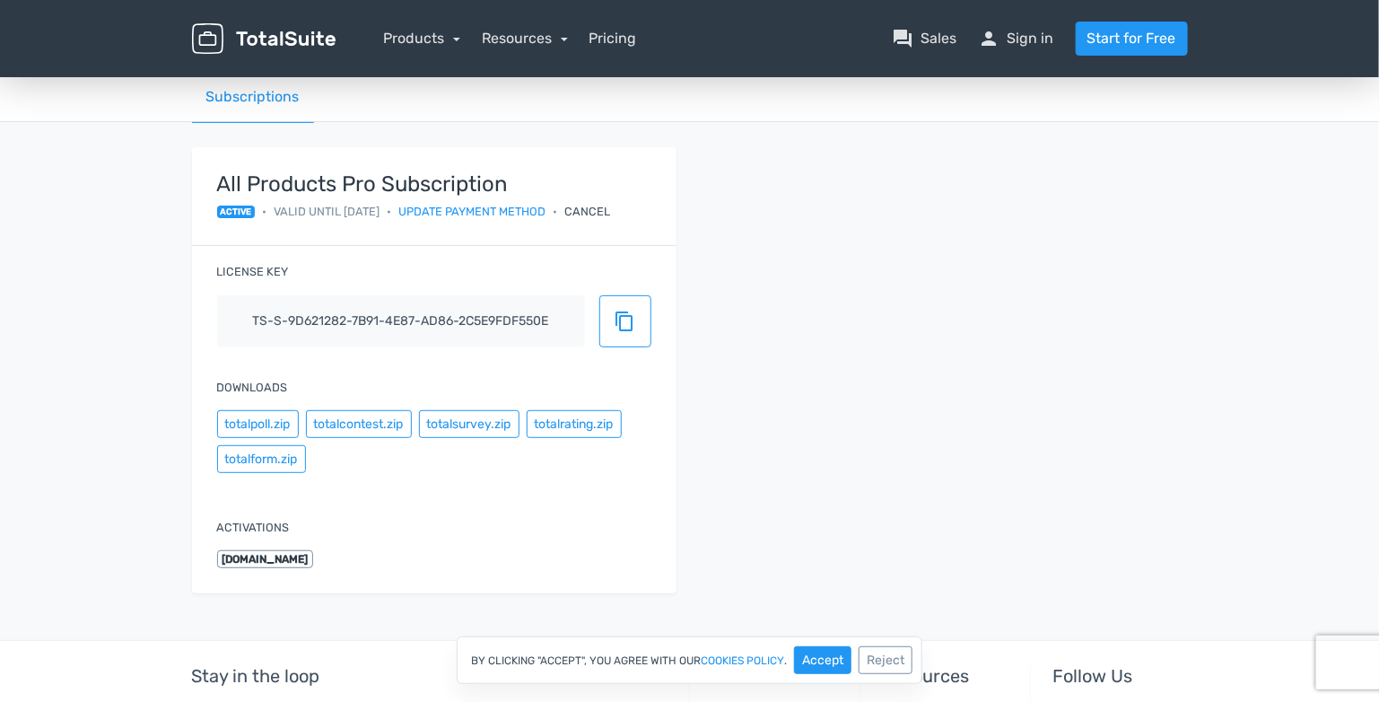
scroll to position [179, 0]
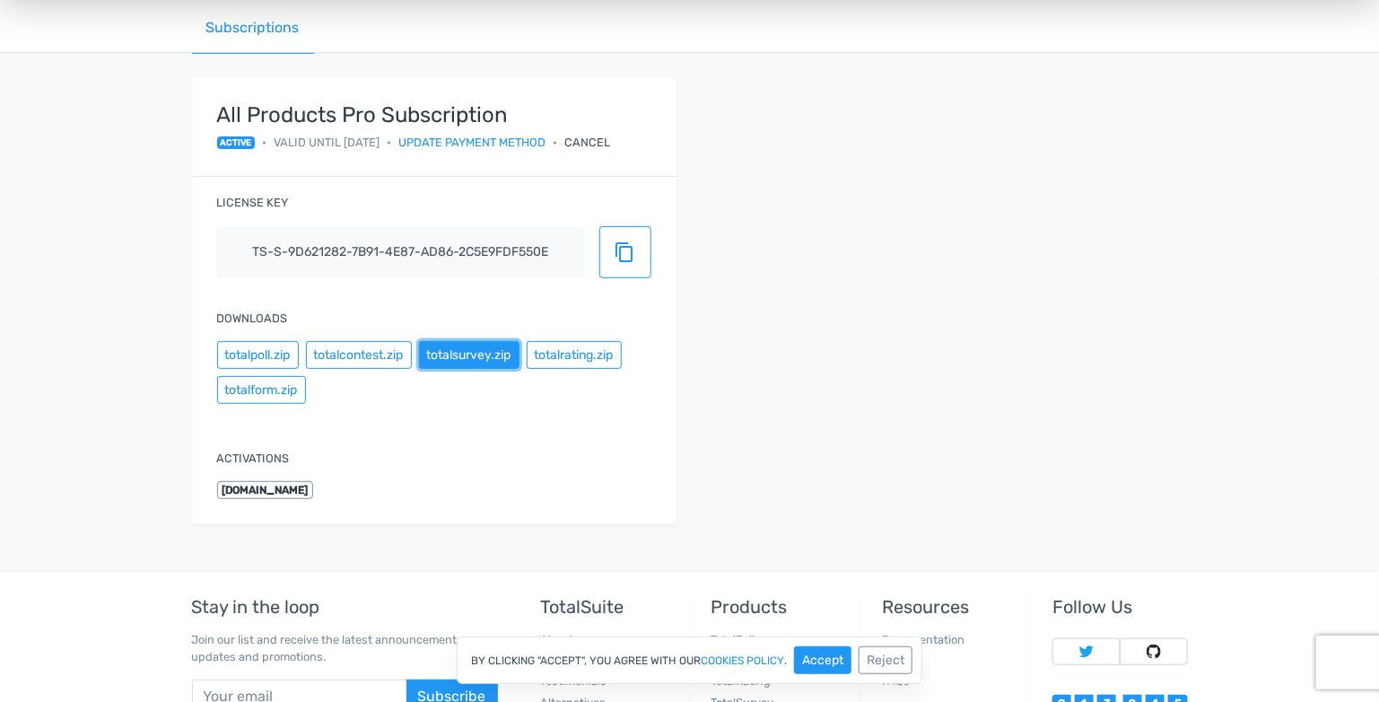
click at [479, 355] on button "totalsurvey.zip" at bounding box center [469, 355] width 100 height 28
click at [632, 244] on span "content_copy" at bounding box center [626, 252] width 22 height 22
